Goal: Task Accomplishment & Management: Use online tool/utility

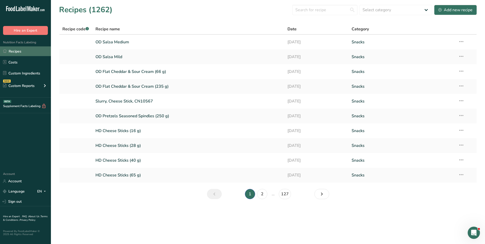
click at [23, 51] on link "Recipes" at bounding box center [25, 51] width 51 height 10
click at [308, 11] on input "text" at bounding box center [324, 10] width 65 height 10
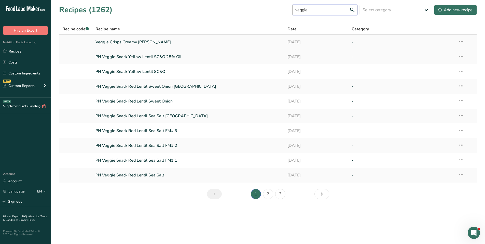
type input "veggie"
click at [105, 41] on link "Veggie Crisps Creamy [PERSON_NAME]" at bounding box center [188, 42] width 186 height 11
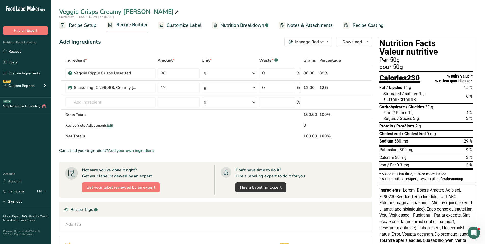
click at [176, 26] on span "Customize Label" at bounding box center [183, 25] width 35 height 7
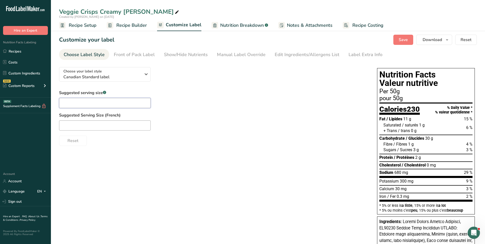
click at [99, 101] on input "text" at bounding box center [105, 103] width 92 height 10
type input "1 3/4 cup"
click at [73, 120] on input "text" at bounding box center [105, 125] width 92 height 10
type input "1 3/4 tasse"
click at [144, 56] on div "Front of Pack Label" at bounding box center [134, 54] width 41 height 7
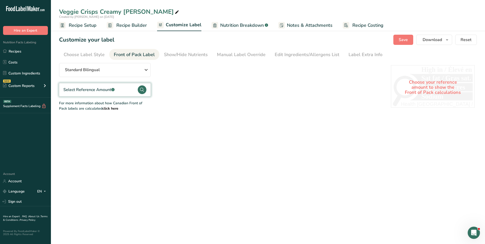
click at [142, 89] on circle at bounding box center [142, 89] width 9 height 9
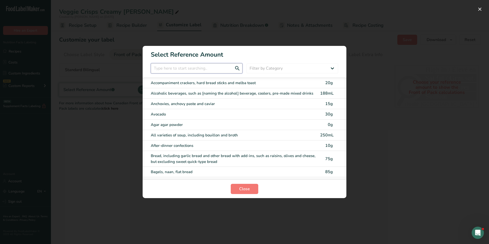
click at [189, 70] on input "FOP Category Selection Modal" at bounding box center [197, 68] width 92 height 10
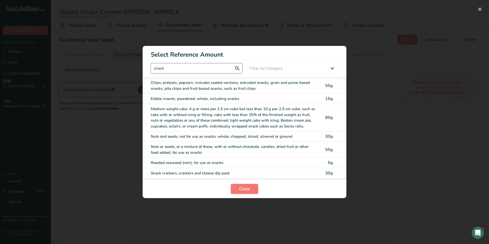
type input "snack"
click at [192, 83] on div "Chips, pretzels, popcorn, includes coated versions, extruded snacks, grain and …" at bounding box center [234, 85] width 166 height 11
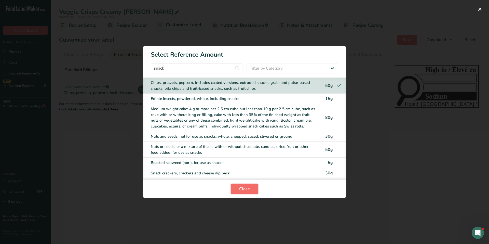
click at [253, 187] on button "Close" at bounding box center [244, 188] width 27 height 10
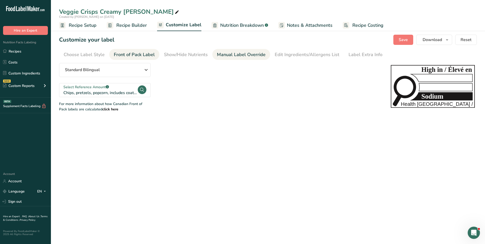
click at [224, 54] on div "Manual Label Override" at bounding box center [241, 54] width 49 height 7
type input "Per 1 3/4 cup (50g)"
type input "pour 1 3/4 tasse (50g)"
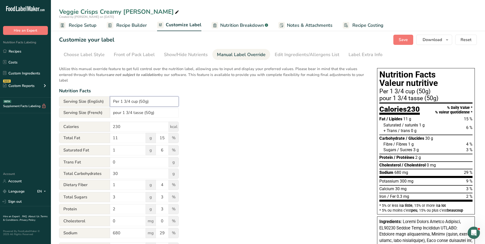
click at [144, 102] on input "Per 1 3/4 cup (50g)" at bounding box center [144, 101] width 69 height 10
type input "Per 1 3/4 cup (50 g)"
click at [148, 112] on input "pour 1 3/4 tasse (50g)" at bounding box center [144, 112] width 69 height 10
click at [149, 113] on input "pour 1 3/4 tasse (50g)" at bounding box center [144, 112] width 69 height 10
click at [151, 113] on input "pour 1 3/4 tasse (50g)" at bounding box center [144, 112] width 69 height 10
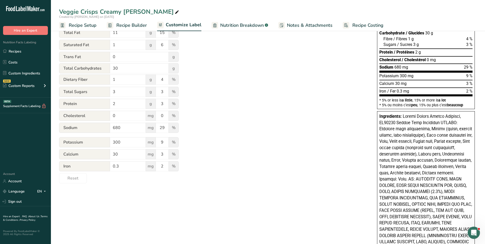
scroll to position [25, 0]
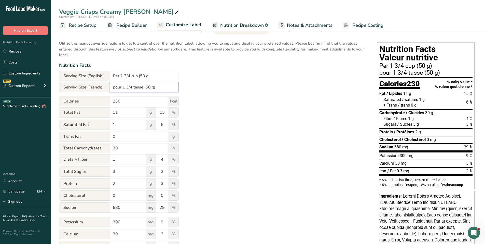
type input "pour 1 3/4 tasse (50 g)"
click at [126, 25] on span "Recipe Builder" at bounding box center [131, 25] width 31 height 7
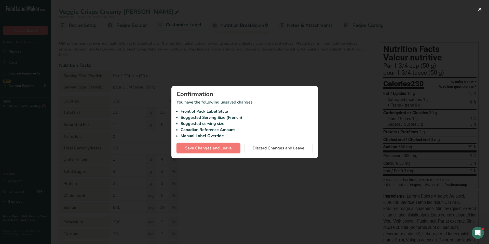
click at [198, 147] on span "Save Changes and Leave" at bounding box center [208, 148] width 47 height 6
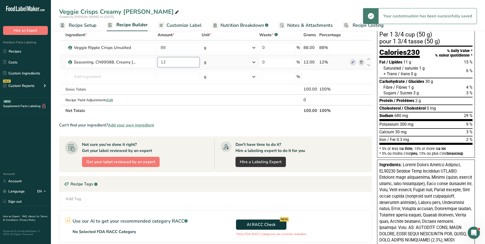
drag, startPoint x: 162, startPoint y: 60, endPoint x: 168, endPoint y: 62, distance: 6.3
click at [168, 62] on input "12" at bounding box center [179, 62] width 42 height 10
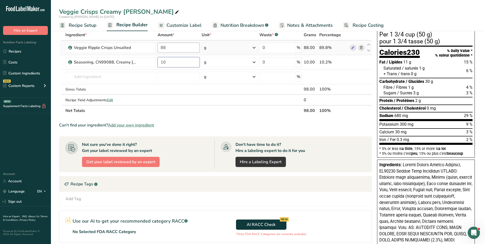
type input "10"
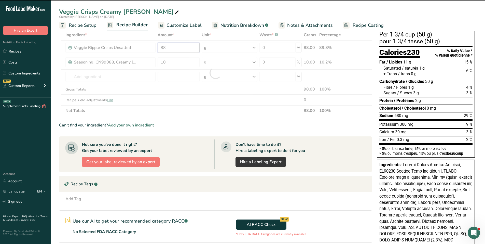
drag, startPoint x: 169, startPoint y: 48, endPoint x: 154, endPoint y: 47, distance: 14.6
click at [154, 47] on div "Ingredient * Amount * Unit * Waste * .a-a{fill:#347362;}.b-a{fill:#fff;} Grams …" at bounding box center [215, 73] width 313 height 86
type input "88"
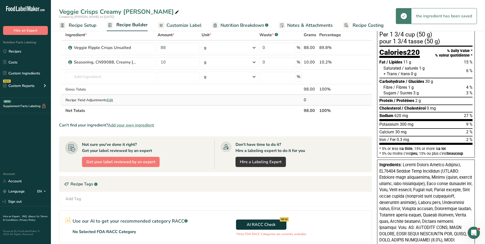
click at [206, 99] on div "Ingredient * Amount * Unit * Waste * .a-a{fill:#347362;}.b-a{fill:#fff;} Grams …" at bounding box center [215, 73] width 313 height 86
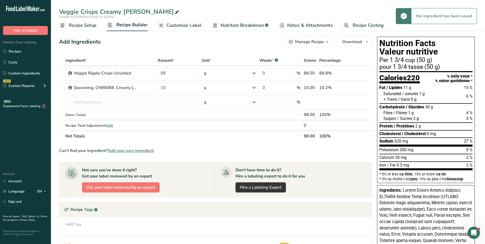
click at [189, 27] on span "Customize Label" at bounding box center [183, 25] width 35 height 7
